Goal: Task Accomplishment & Management: Use online tool/utility

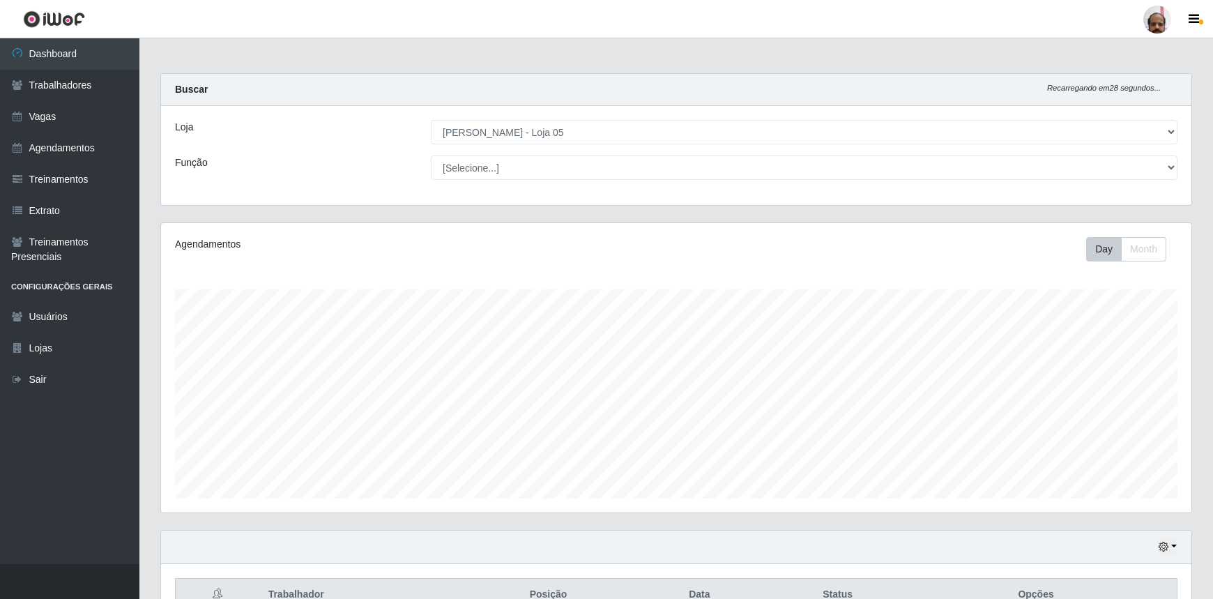
select select "252"
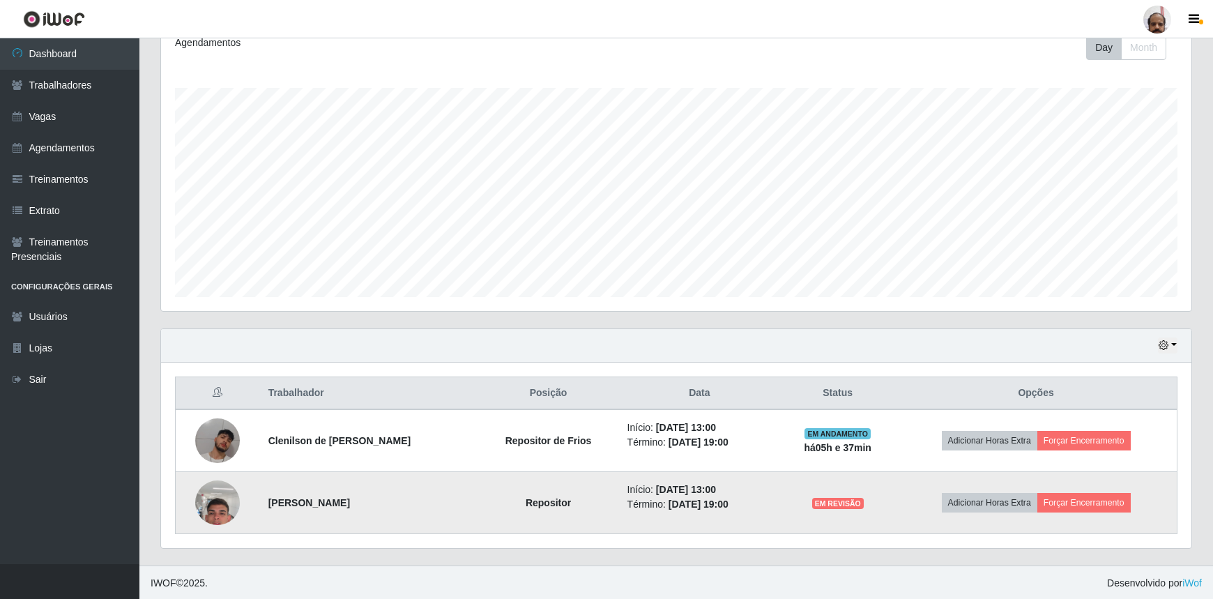
scroll to position [289, 1030]
click at [209, 502] on img at bounding box center [217, 503] width 45 height 97
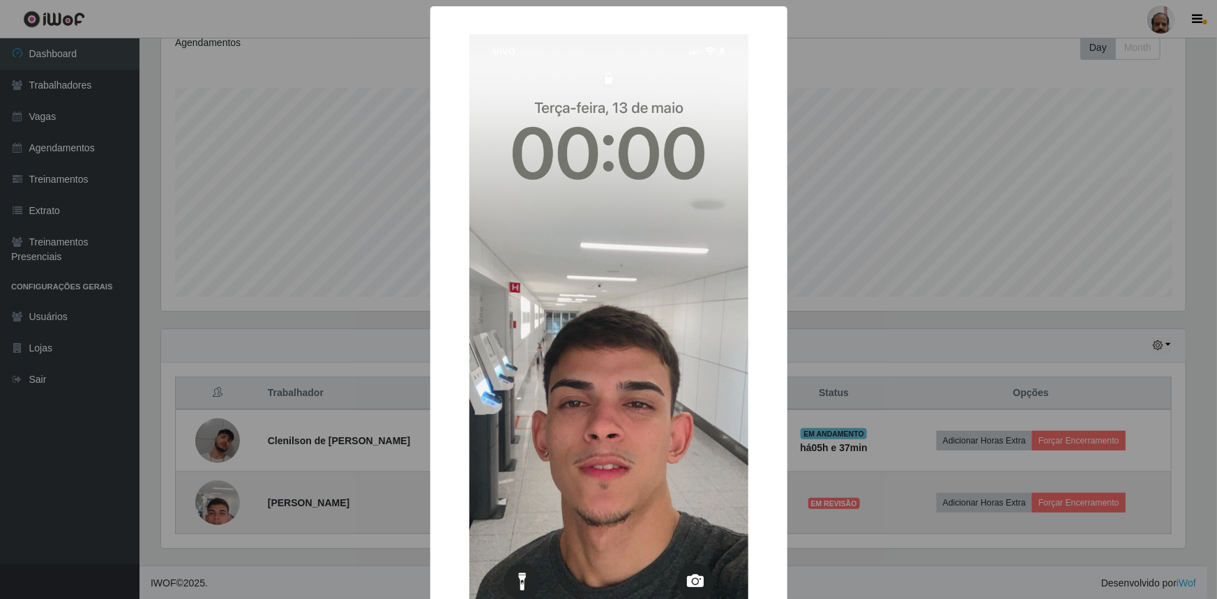
click at [209, 502] on div "× OK Cancel" at bounding box center [608, 299] width 1217 height 599
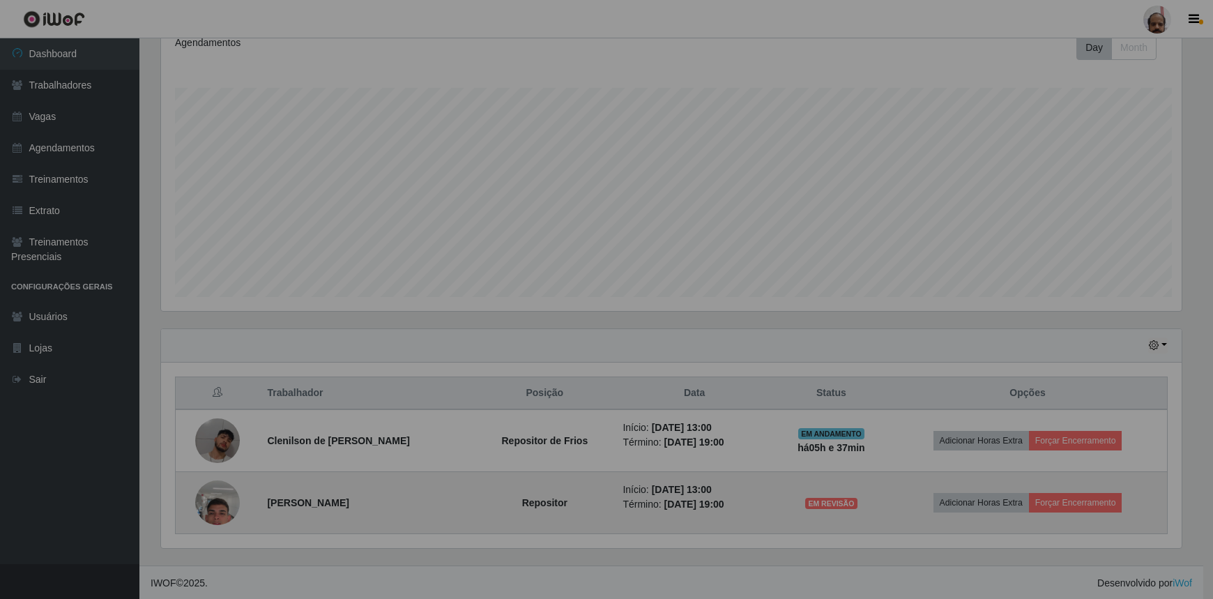
scroll to position [289, 1030]
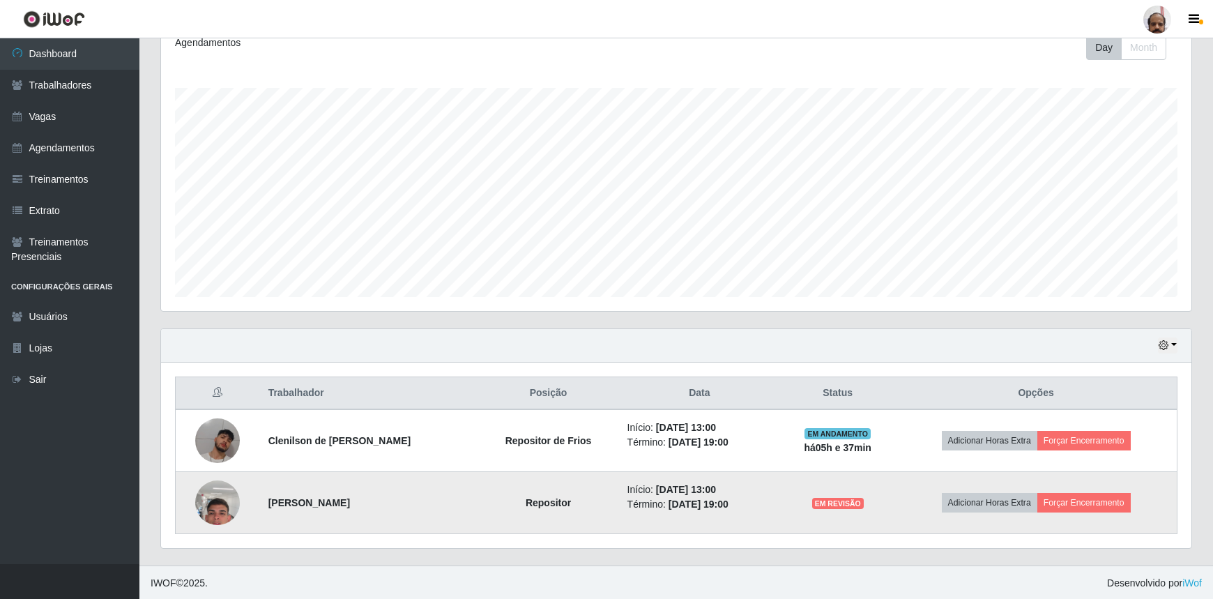
click at [209, 502] on img at bounding box center [217, 503] width 45 height 97
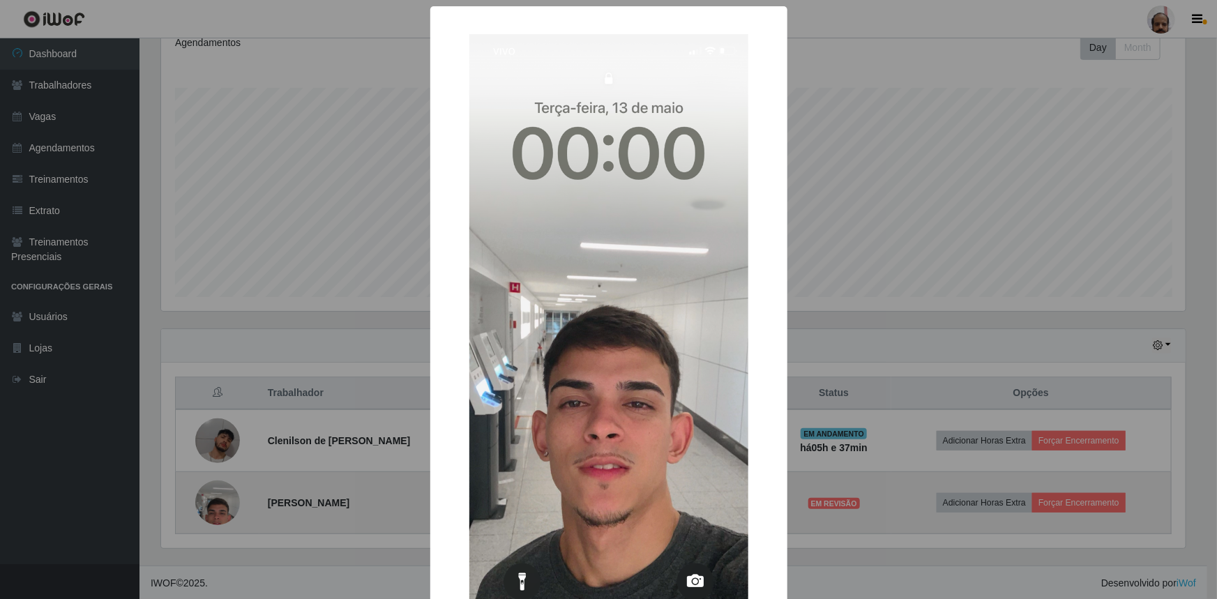
click at [209, 502] on div "× OK Cancel" at bounding box center [608, 299] width 1217 height 599
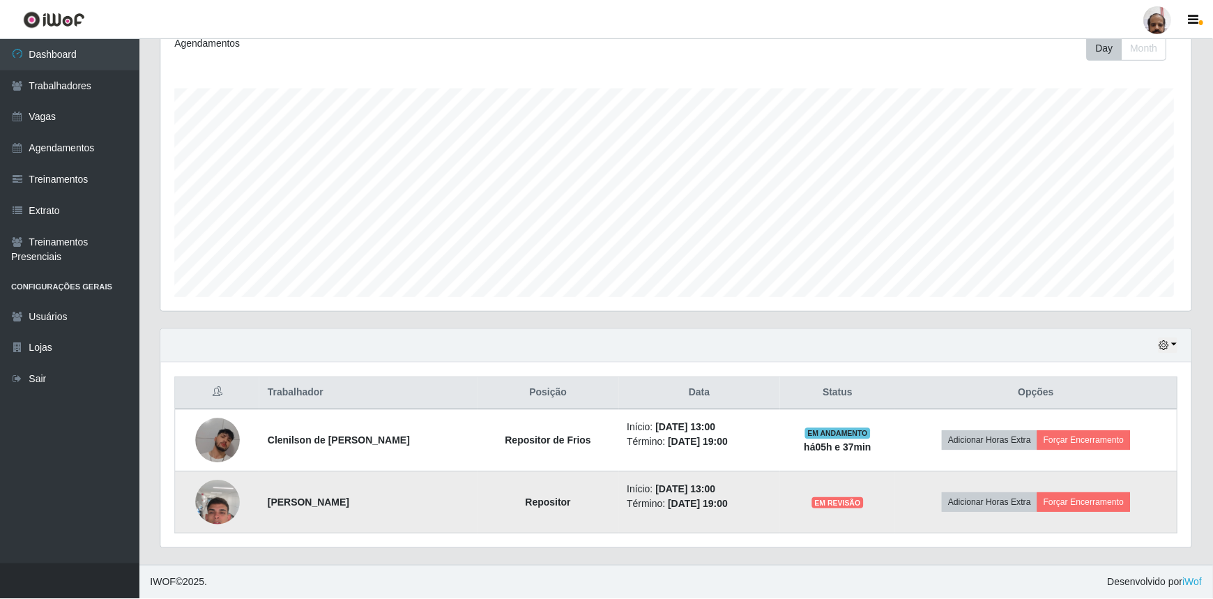
scroll to position [289, 1030]
click at [221, 498] on img at bounding box center [217, 503] width 45 height 97
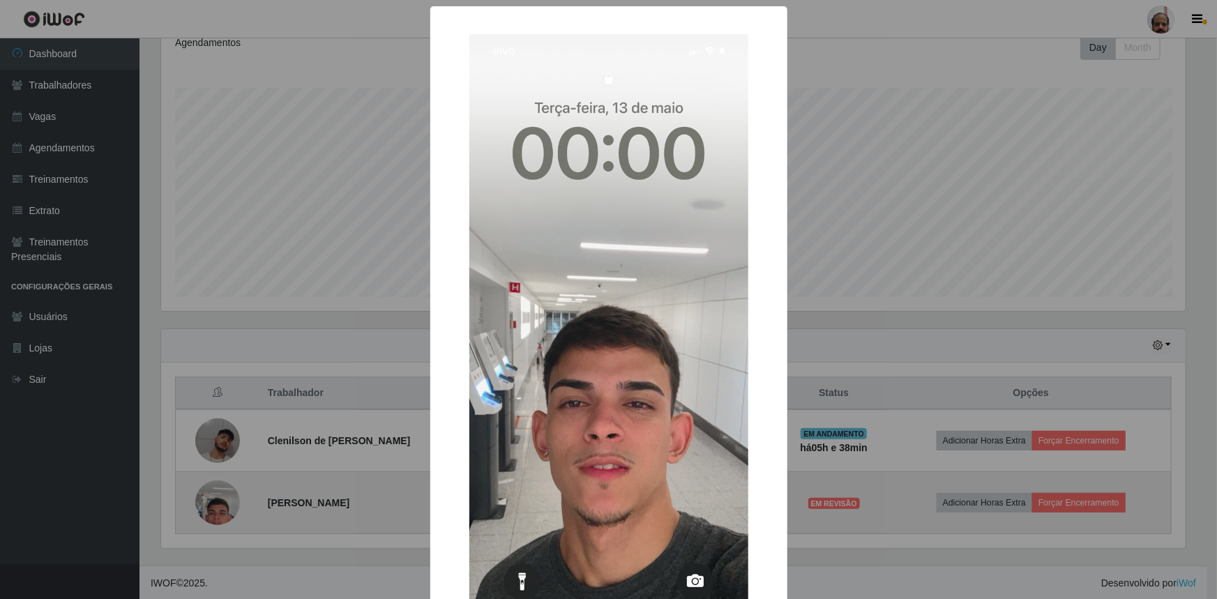
click at [220, 499] on div "× OK Cancel" at bounding box center [608, 299] width 1217 height 599
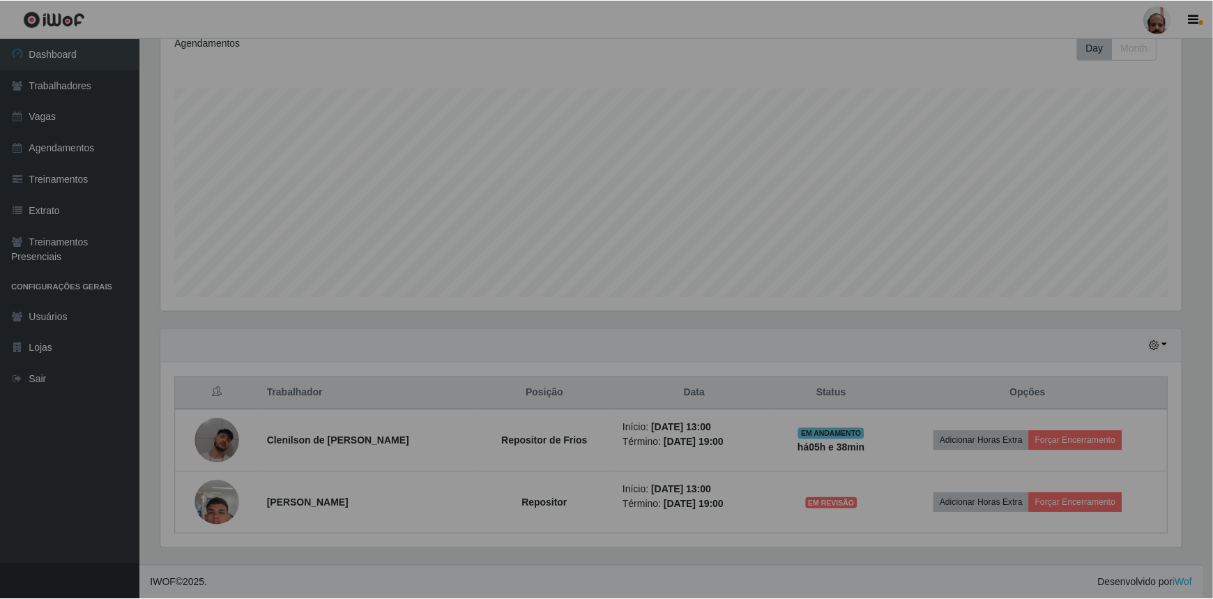
scroll to position [289, 1030]
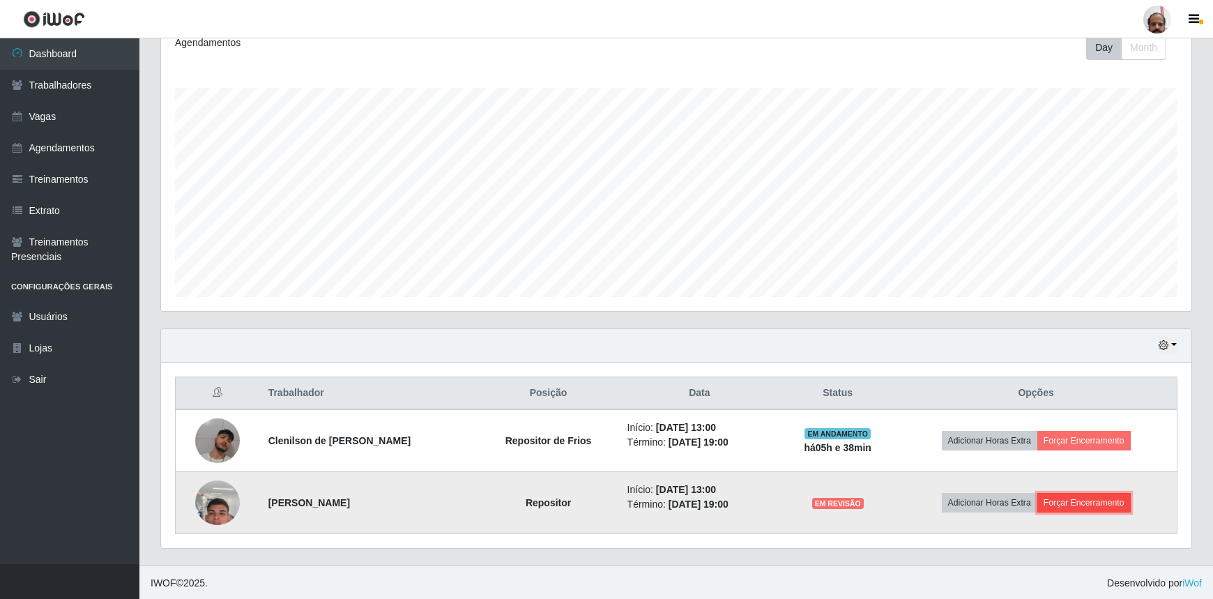
click at [1110, 508] on button "Forçar Encerramento" at bounding box center [1083, 503] width 93 height 20
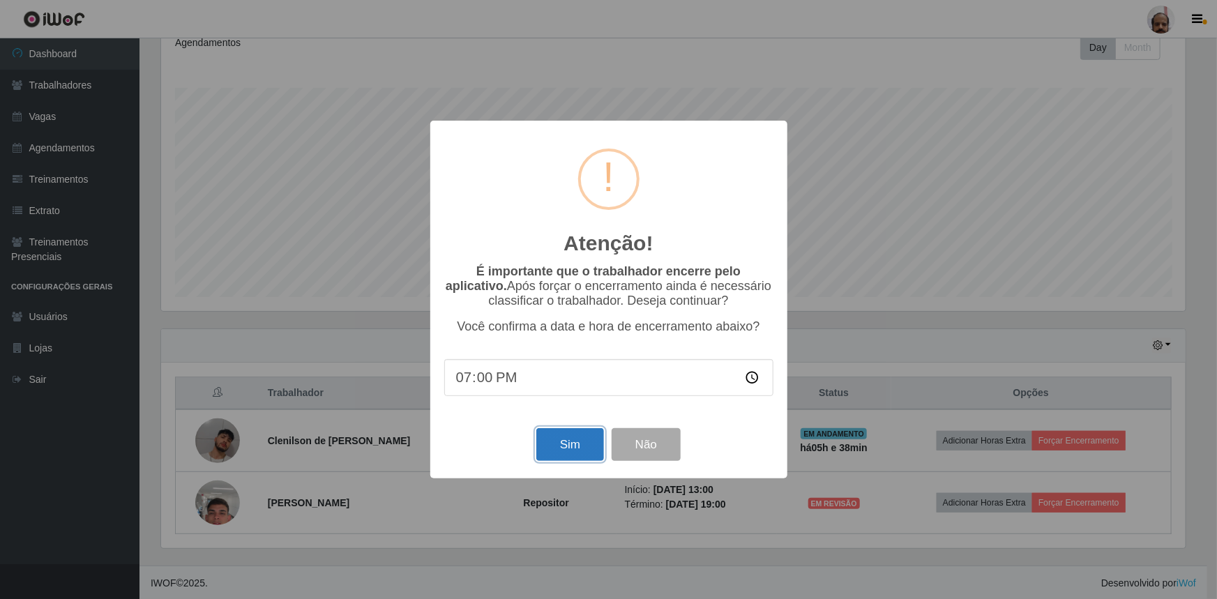
click at [554, 450] on button "Sim" at bounding box center [570, 444] width 68 height 33
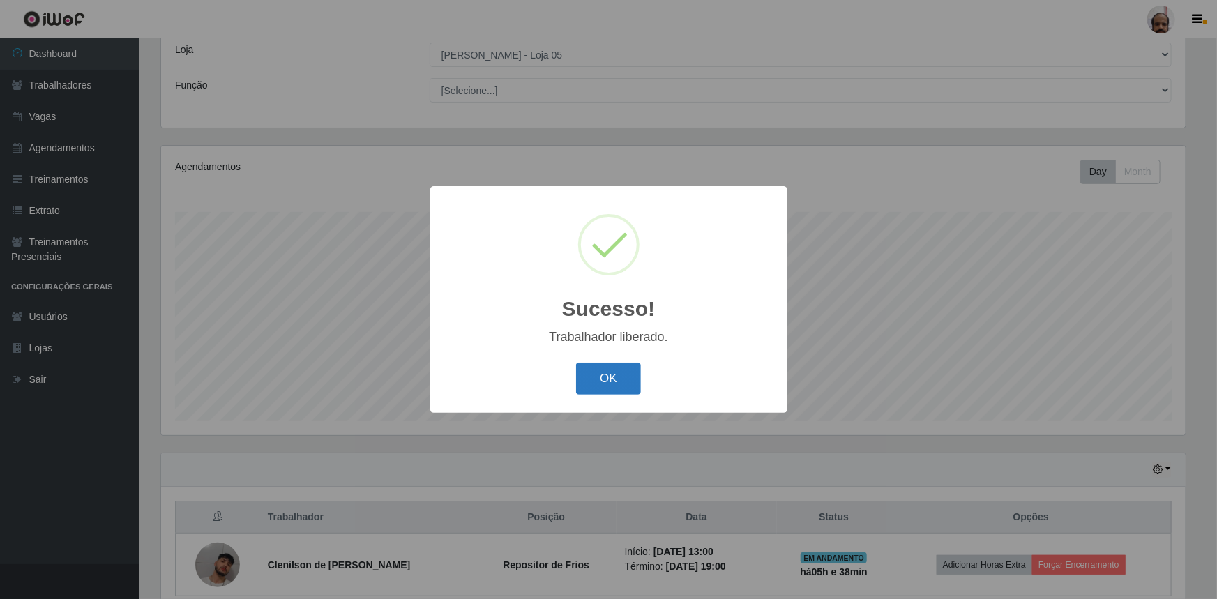
click at [591, 369] on button "OK" at bounding box center [608, 379] width 65 height 33
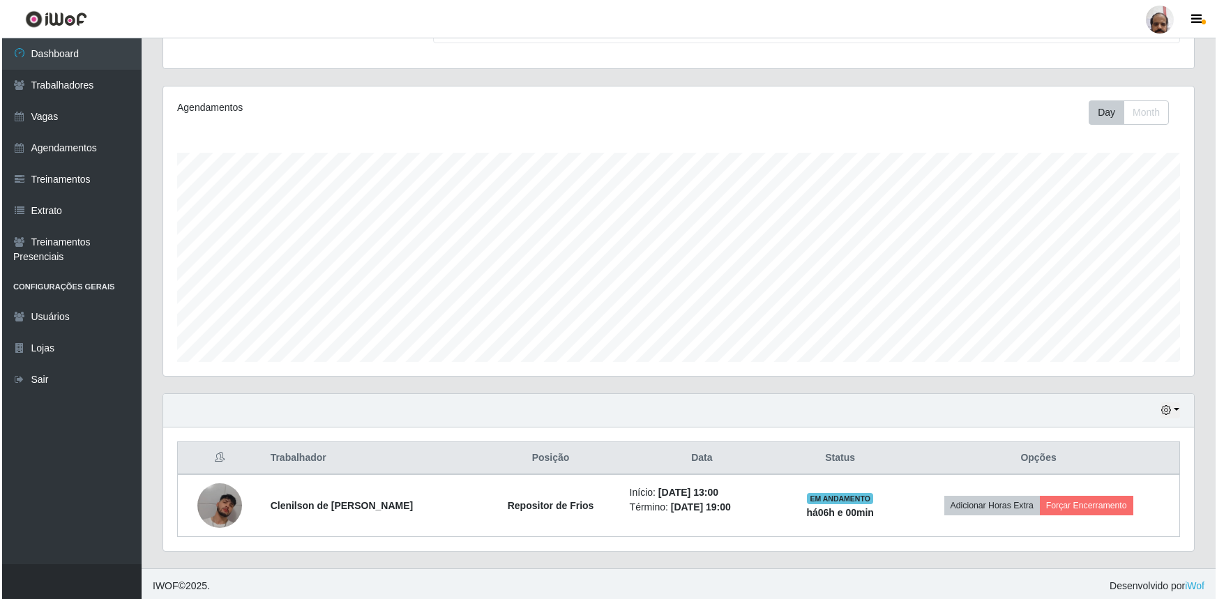
scroll to position [139, 0]
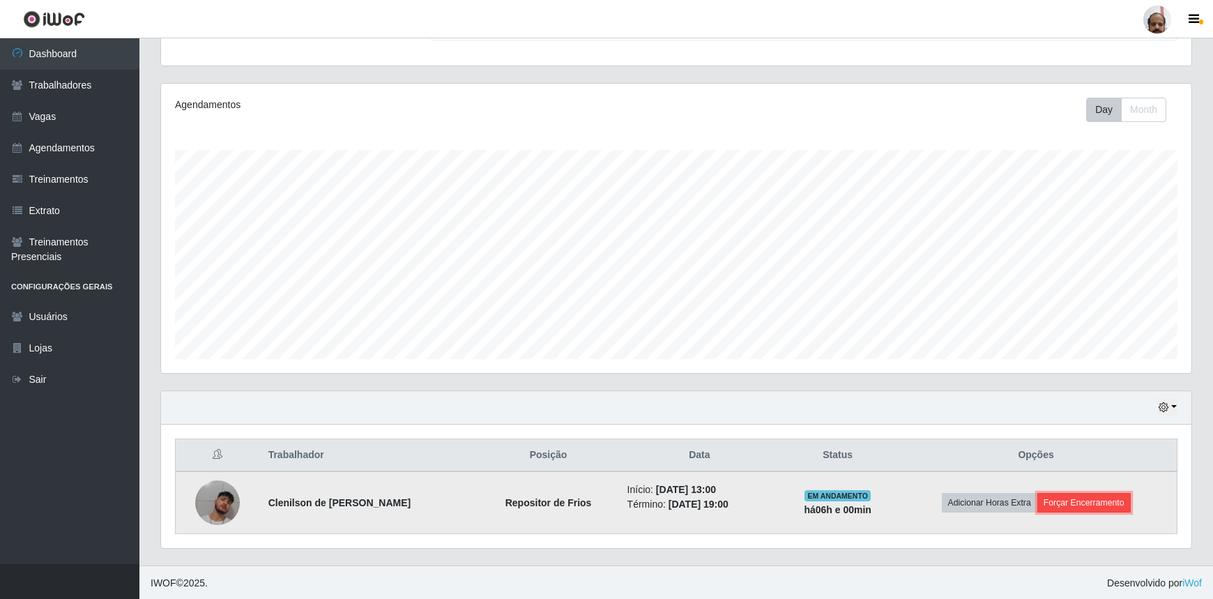
click at [1078, 502] on button "Forçar Encerramento" at bounding box center [1083, 503] width 93 height 20
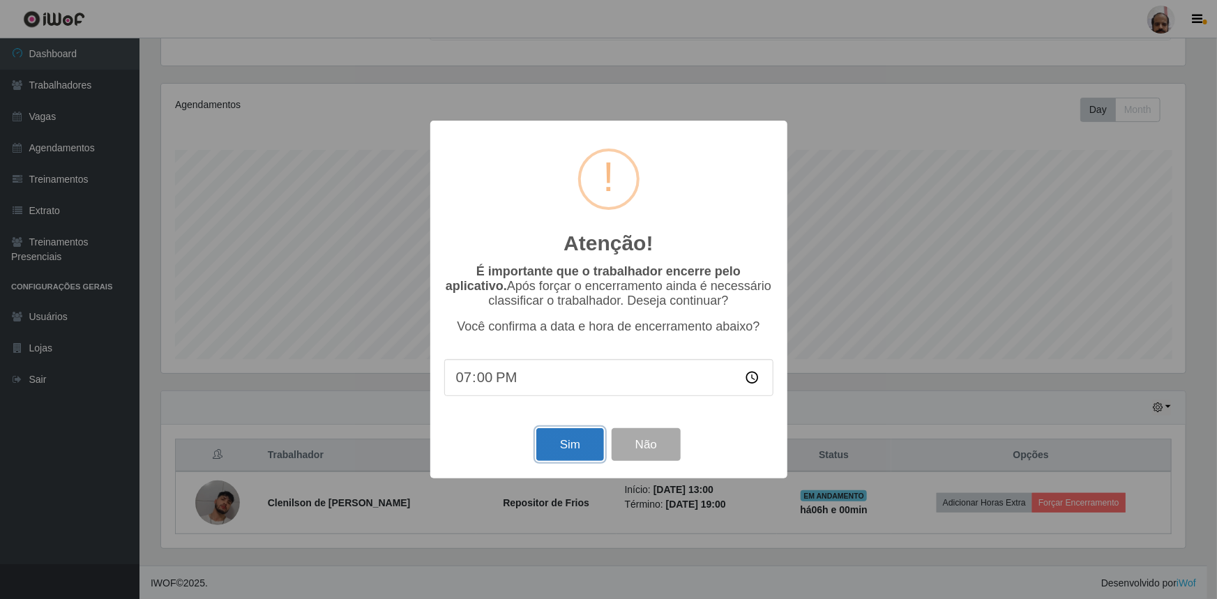
click at [565, 447] on button "Sim" at bounding box center [570, 444] width 68 height 33
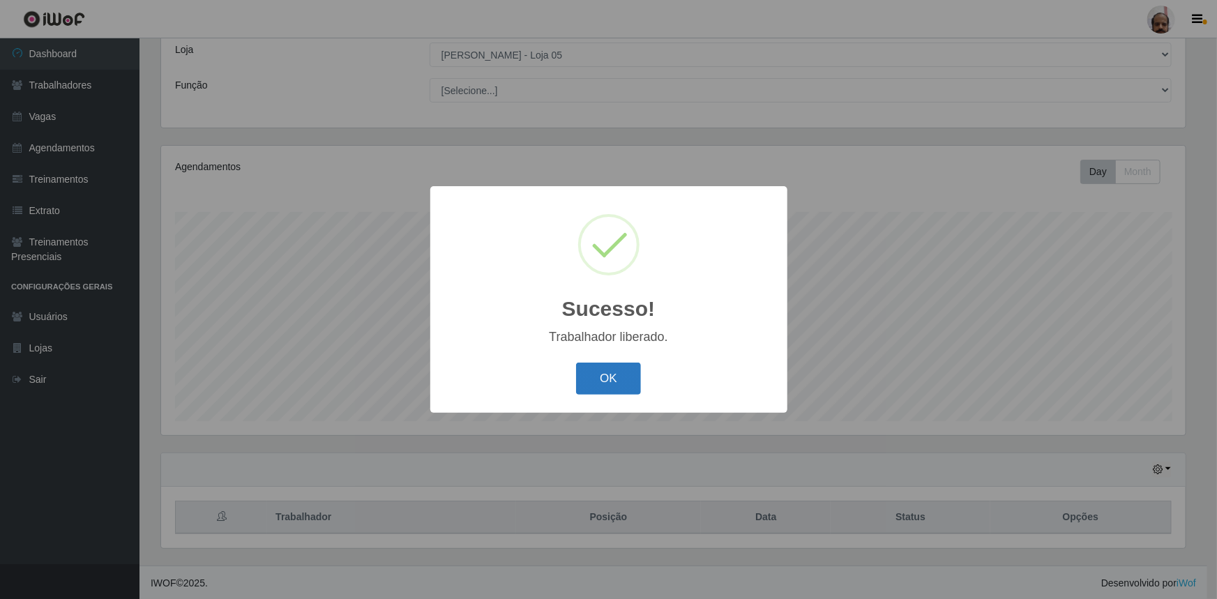
click at [595, 383] on button "OK" at bounding box center [608, 379] width 65 height 33
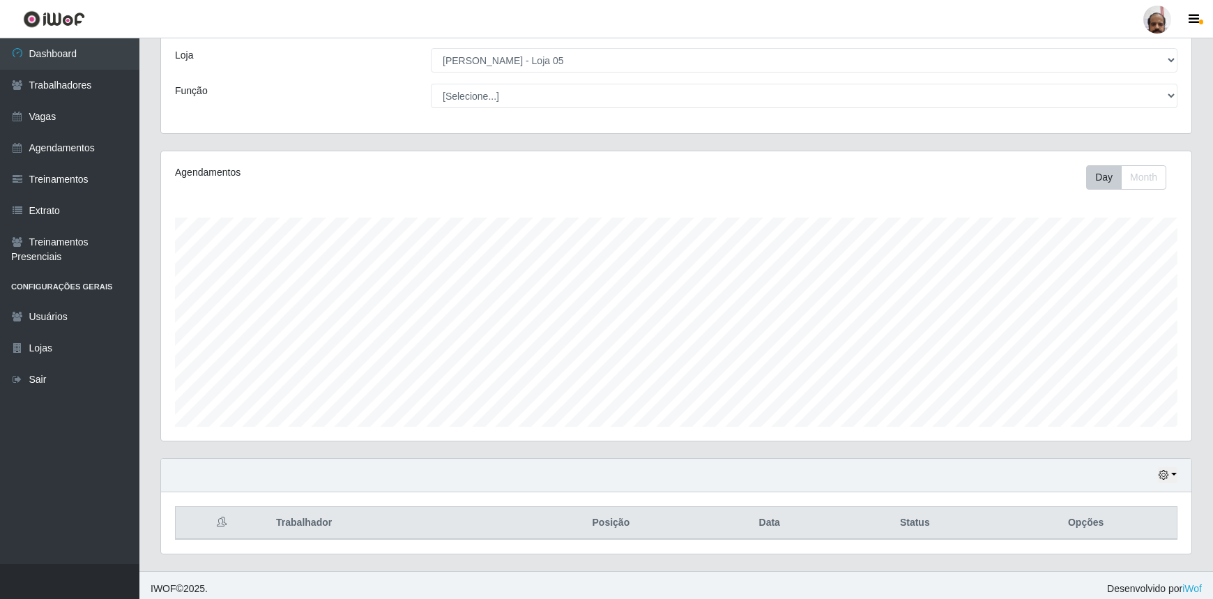
scroll to position [77, 0]
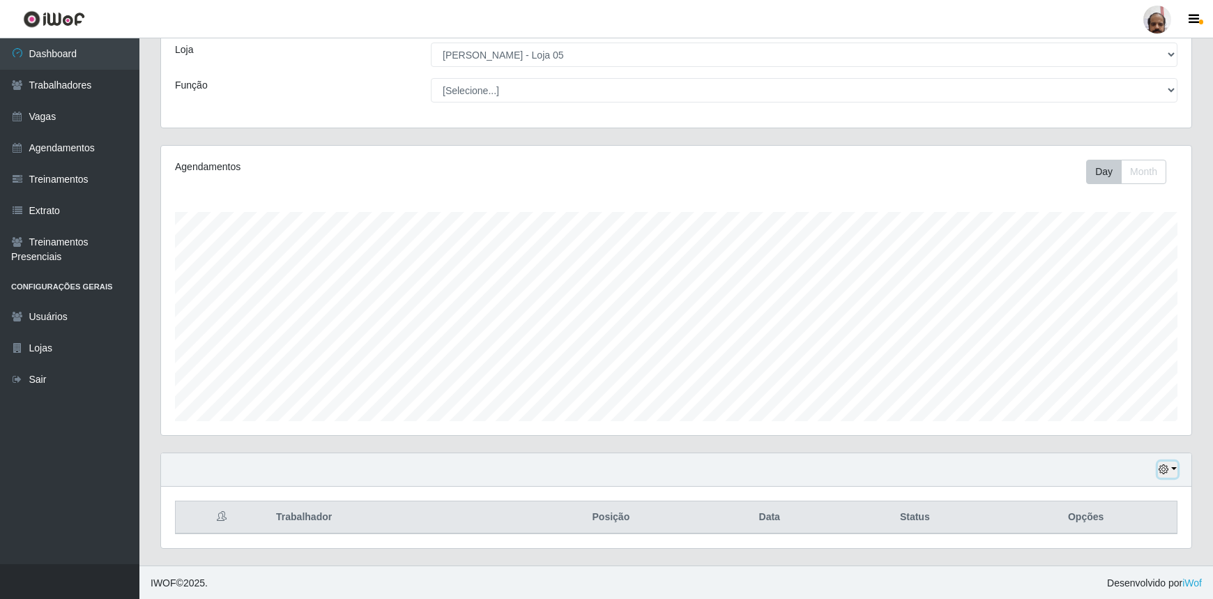
click at [1167, 473] on icon "button" at bounding box center [1164, 469] width 10 height 10
click at [958, 465] on div "Hoje 1 dia 3 dias 1 Semana Não encerrados" at bounding box center [676, 469] width 1030 height 33
